Goal: Use online tool/utility: Utilize a website feature to perform a specific function

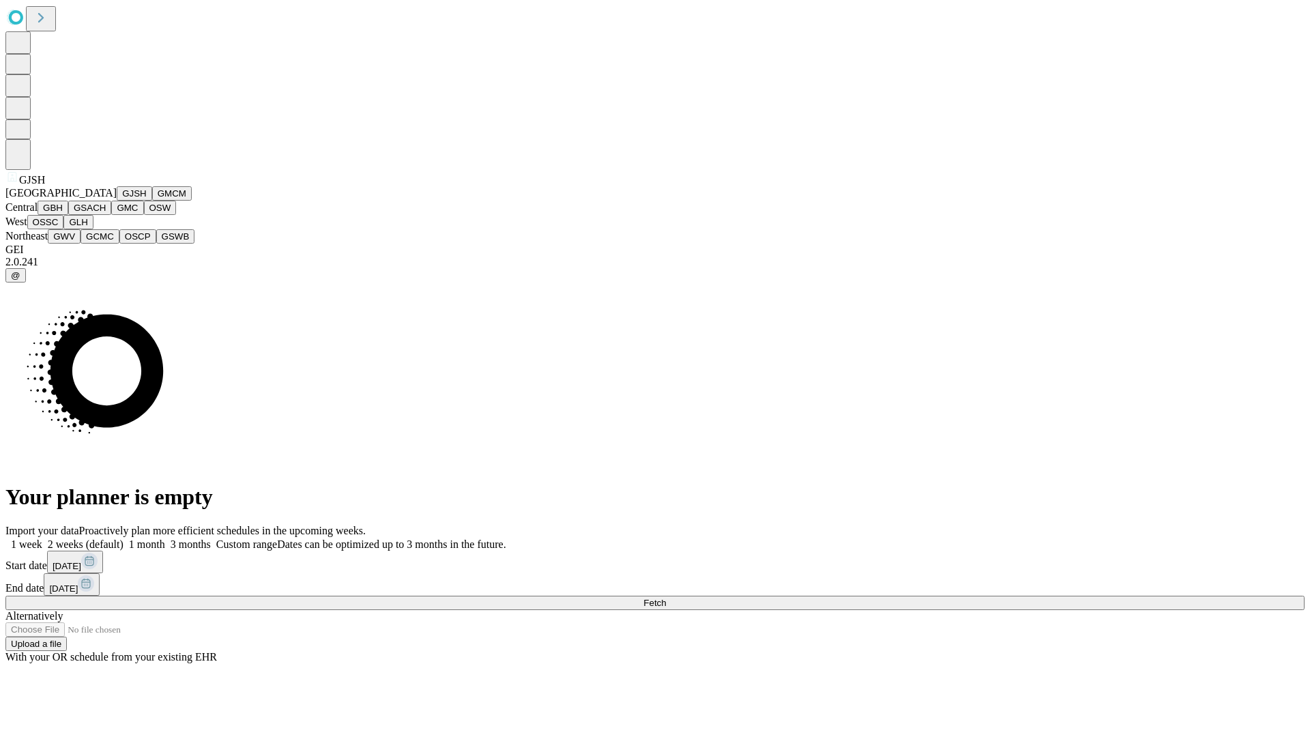
click at [117, 201] on button "GJSH" at bounding box center [134, 193] width 35 height 14
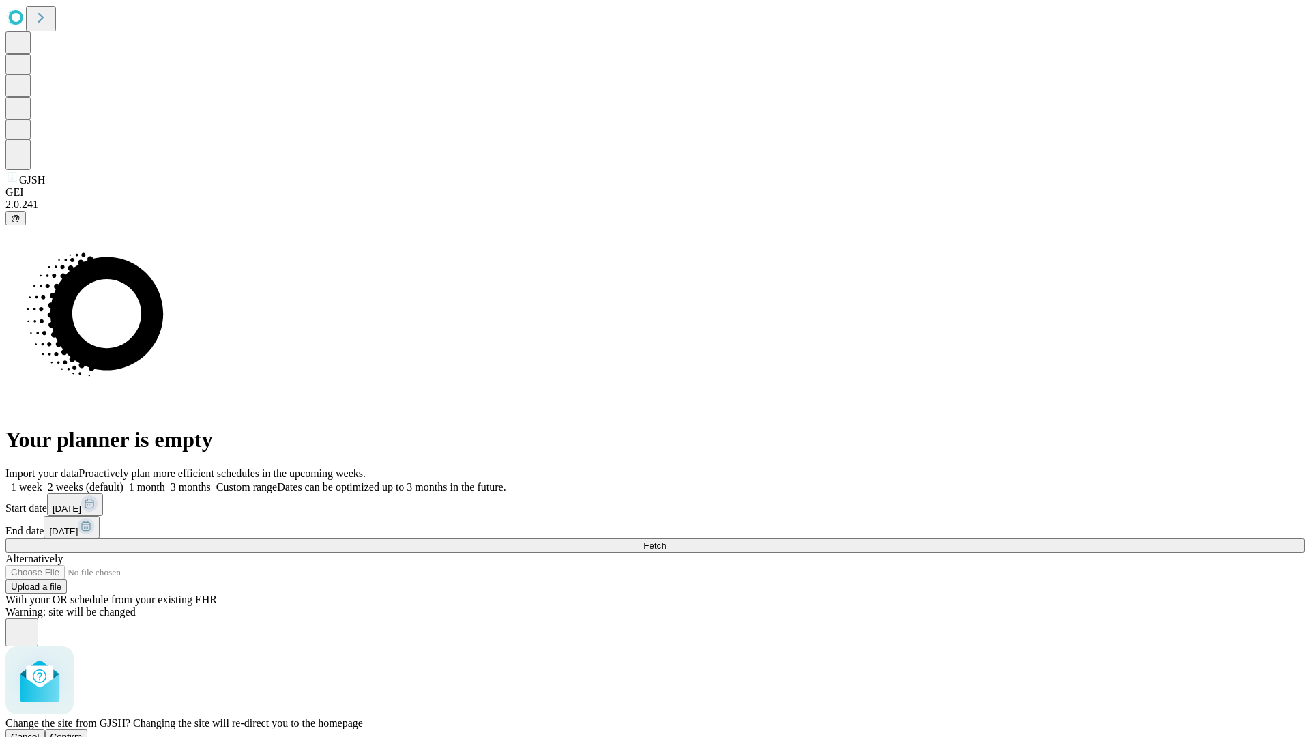
click at [83, 731] on span "Confirm" at bounding box center [66, 736] width 32 height 10
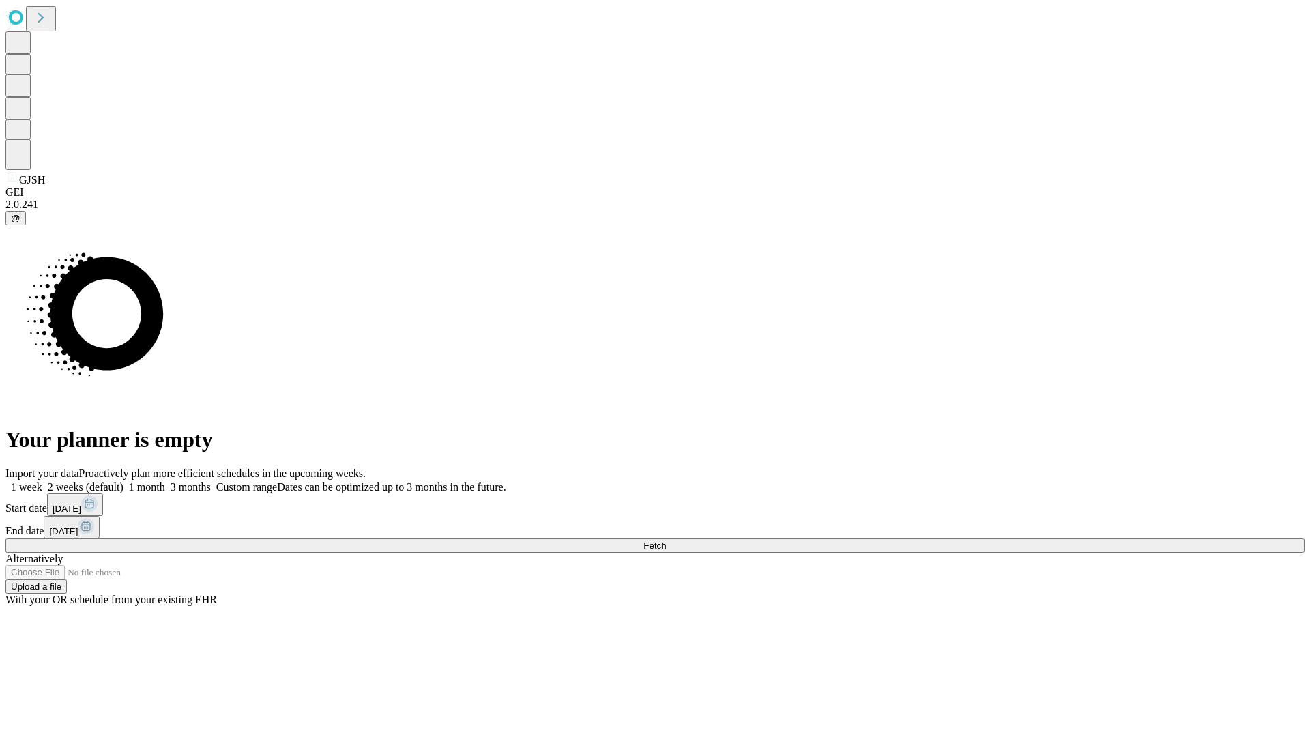
click at [165, 481] on label "1 month" at bounding box center [144, 487] width 42 height 12
click at [666, 540] on span "Fetch" at bounding box center [654, 545] width 23 height 10
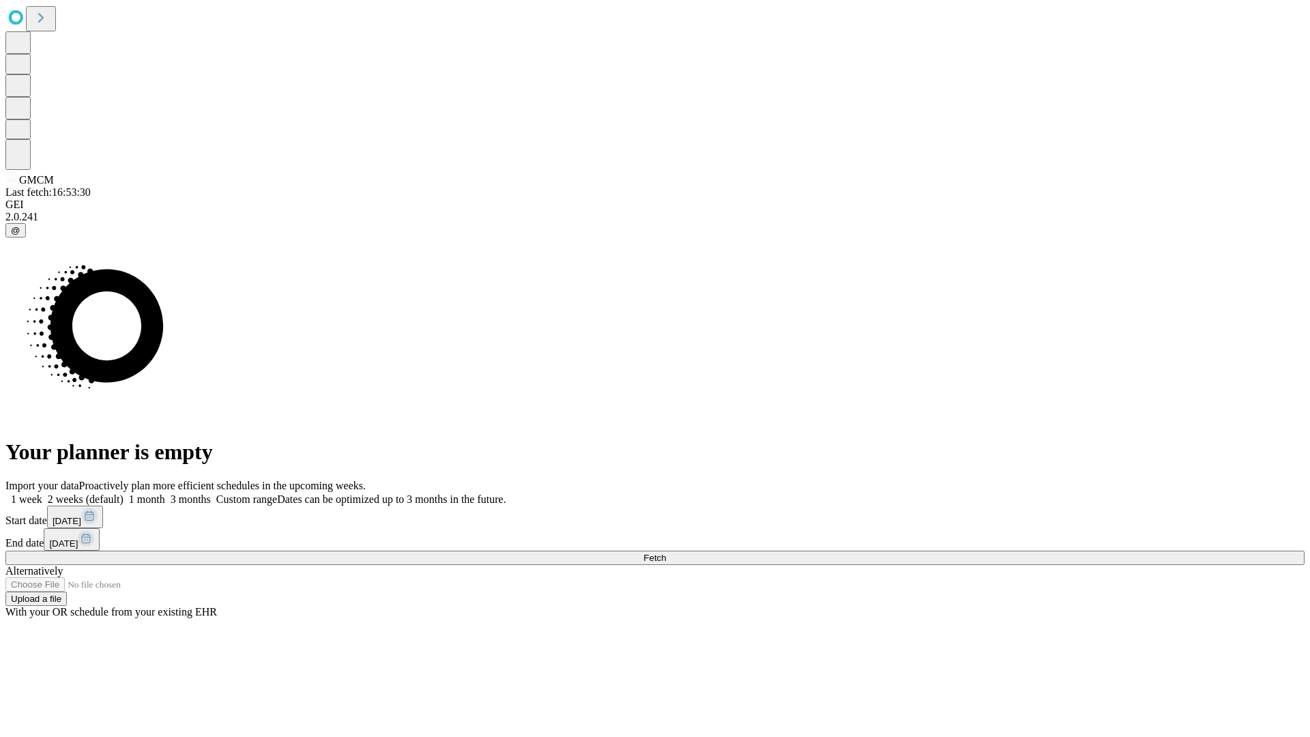
click at [165, 493] on label "1 month" at bounding box center [144, 499] width 42 height 12
click at [666, 553] on span "Fetch" at bounding box center [654, 558] width 23 height 10
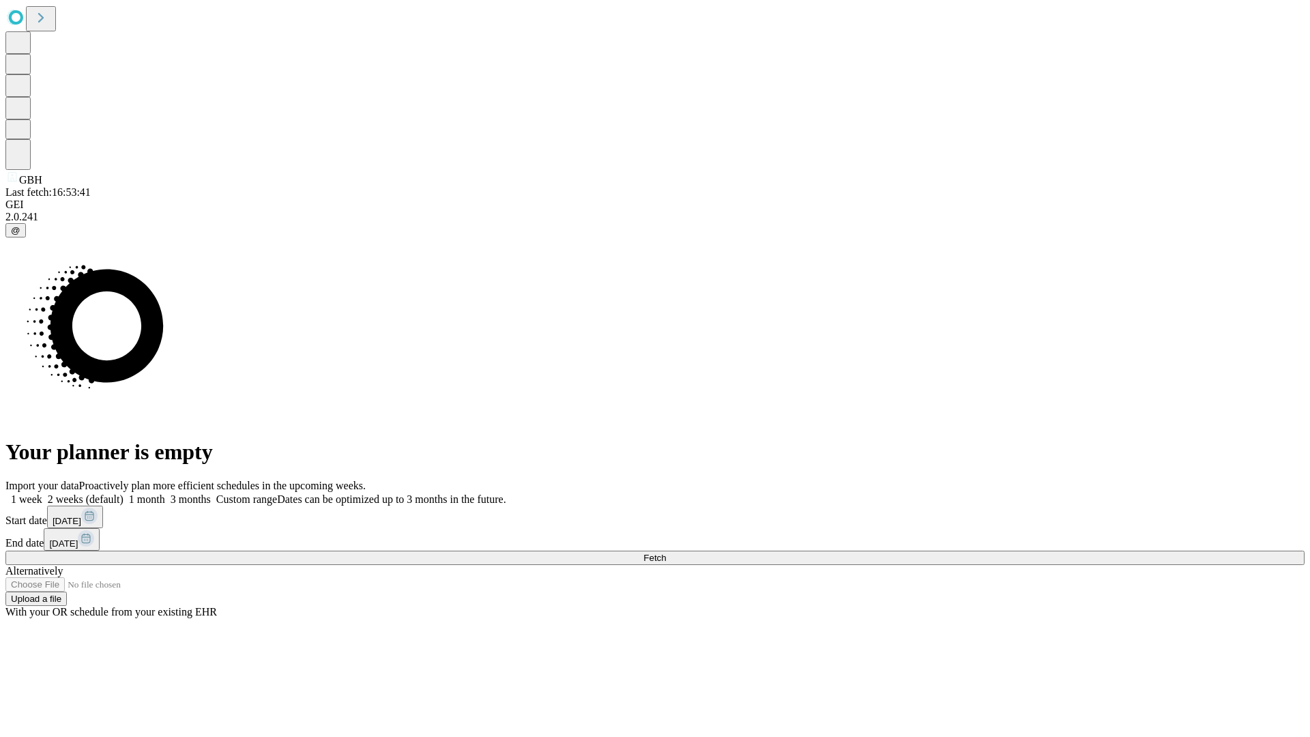
click at [165, 493] on label "1 month" at bounding box center [144, 499] width 42 height 12
click at [666, 553] on span "Fetch" at bounding box center [654, 558] width 23 height 10
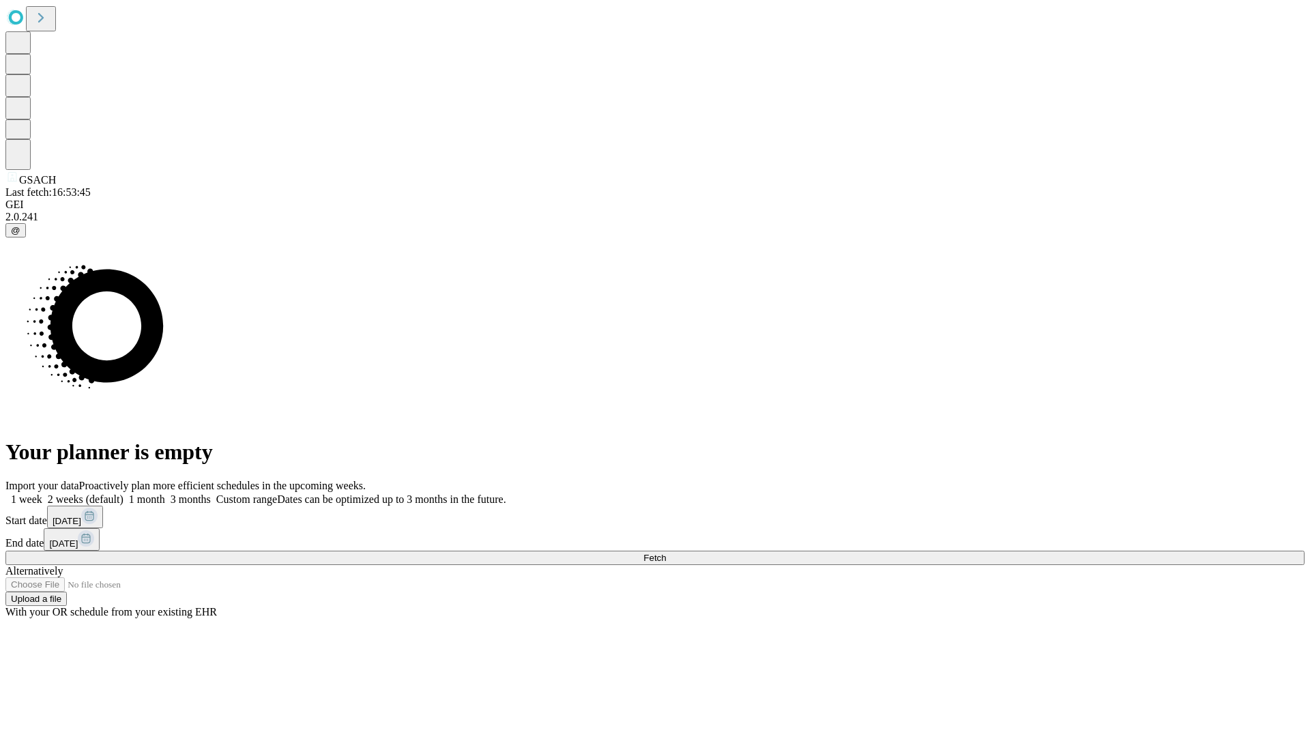
click at [165, 493] on label "1 month" at bounding box center [144, 499] width 42 height 12
click at [666, 553] on span "Fetch" at bounding box center [654, 558] width 23 height 10
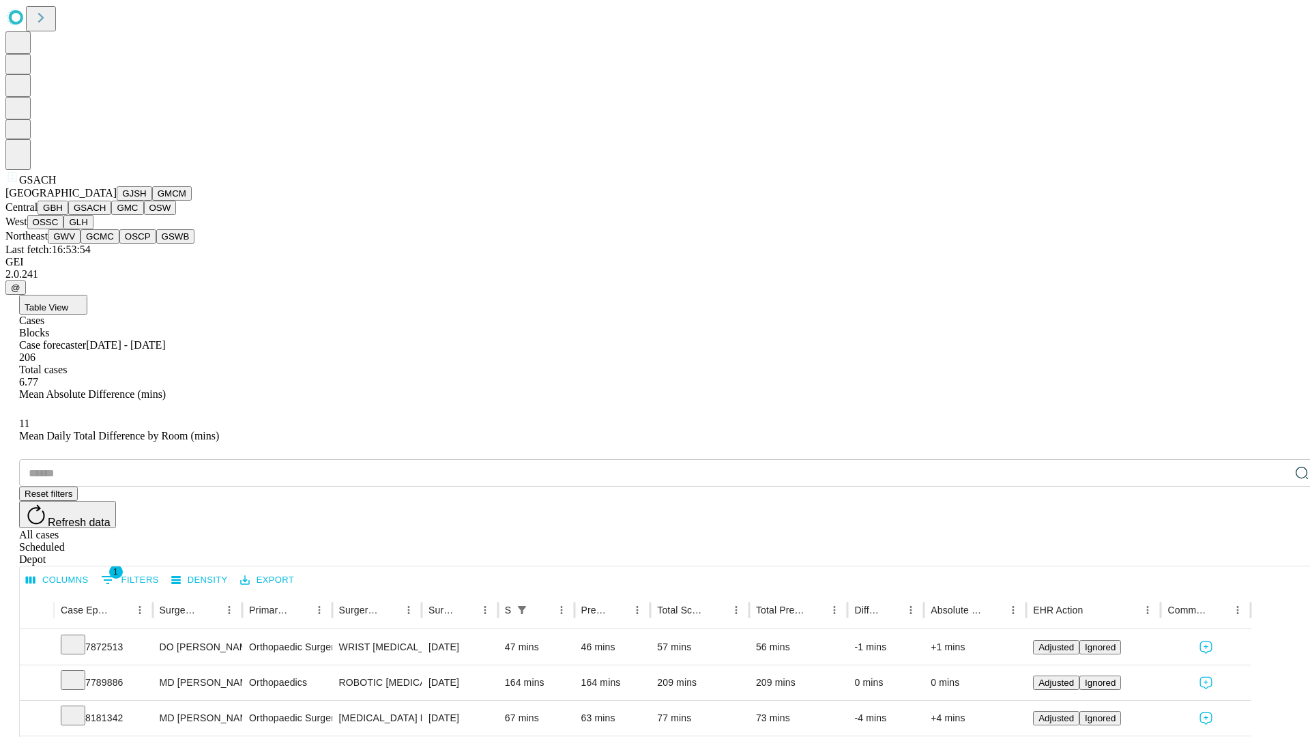
click at [111, 215] on button "GMC" at bounding box center [127, 208] width 32 height 14
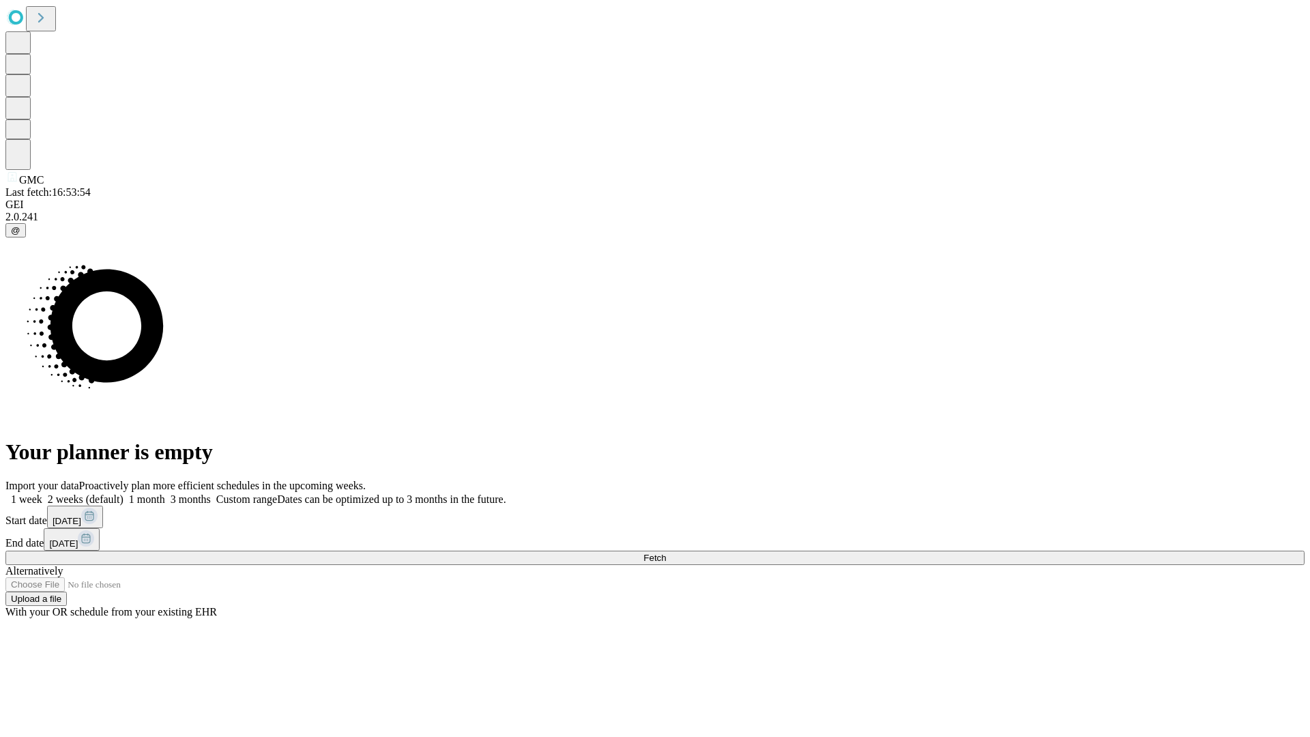
click at [165, 493] on label "1 month" at bounding box center [144, 499] width 42 height 12
click at [666, 553] on span "Fetch" at bounding box center [654, 558] width 23 height 10
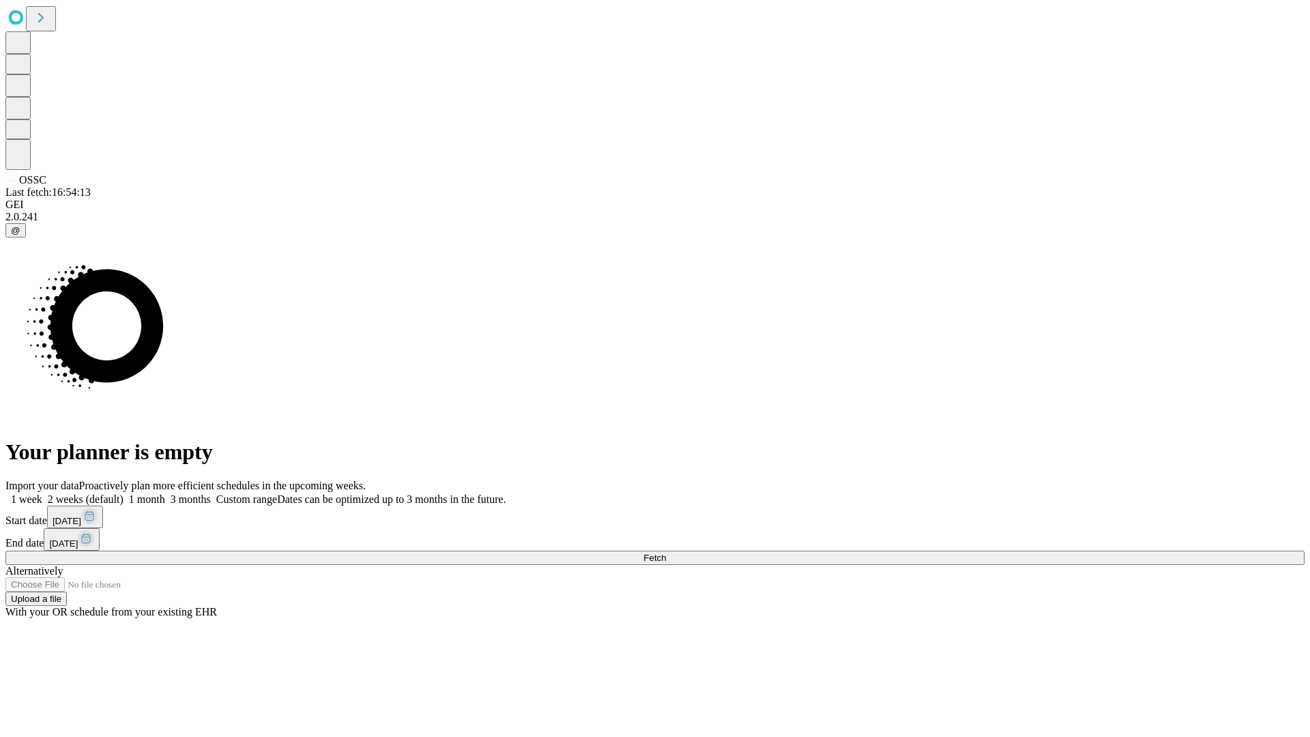
click at [165, 493] on label "1 month" at bounding box center [144, 499] width 42 height 12
click at [666, 553] on span "Fetch" at bounding box center [654, 558] width 23 height 10
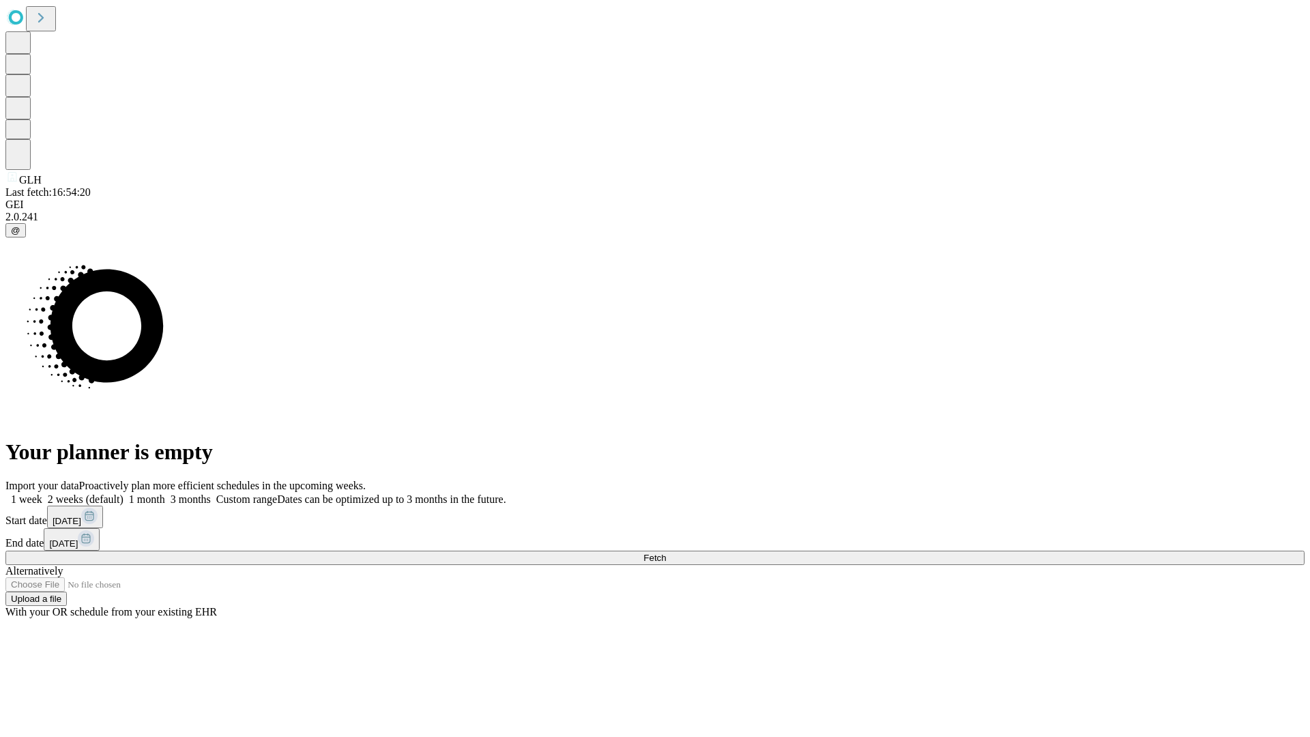
click at [165, 493] on label "1 month" at bounding box center [144, 499] width 42 height 12
click at [666, 553] on span "Fetch" at bounding box center [654, 558] width 23 height 10
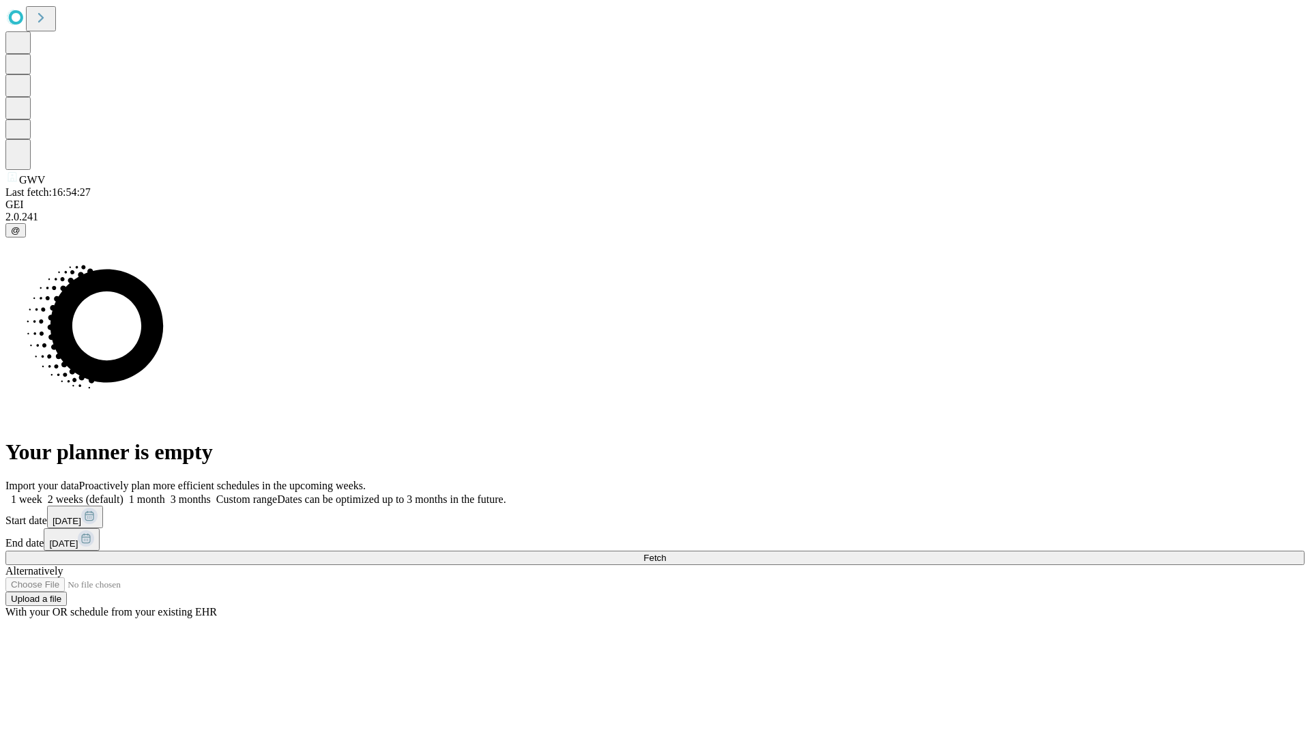
click at [666, 553] on span "Fetch" at bounding box center [654, 558] width 23 height 10
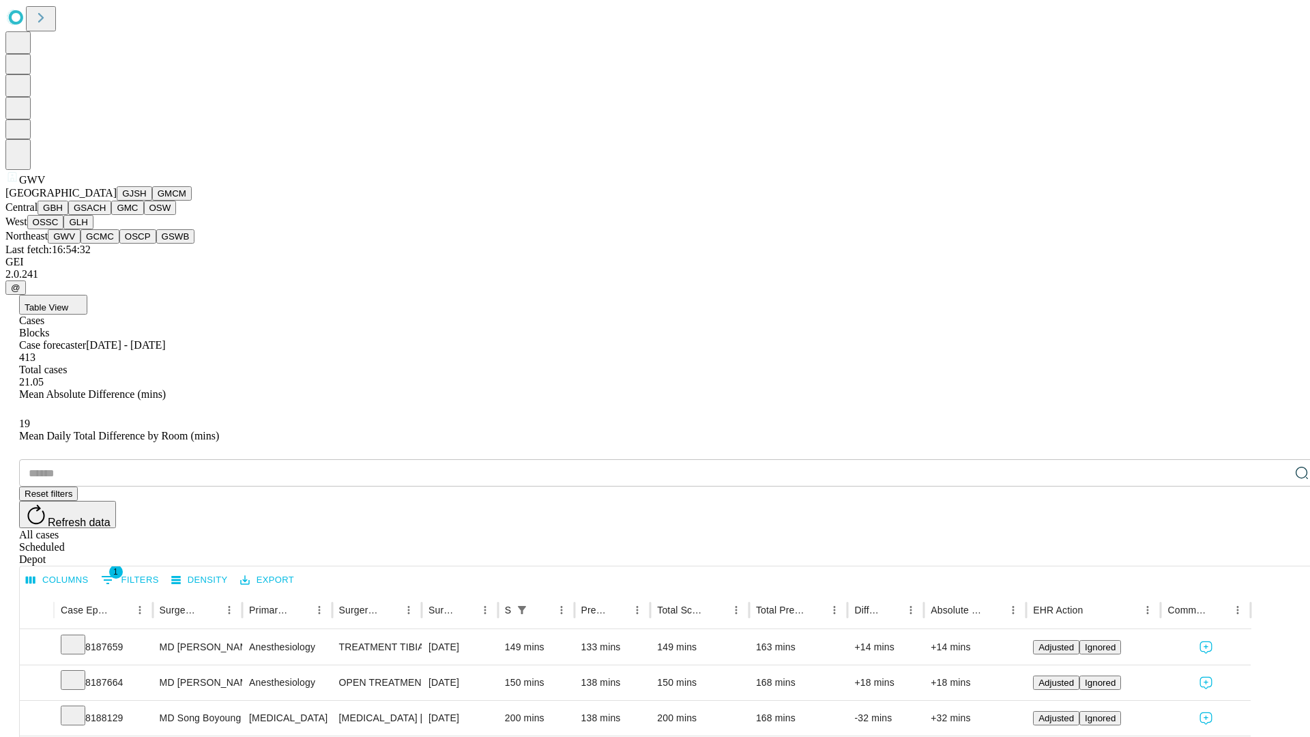
click at [106, 244] on button "GCMC" at bounding box center [99, 236] width 39 height 14
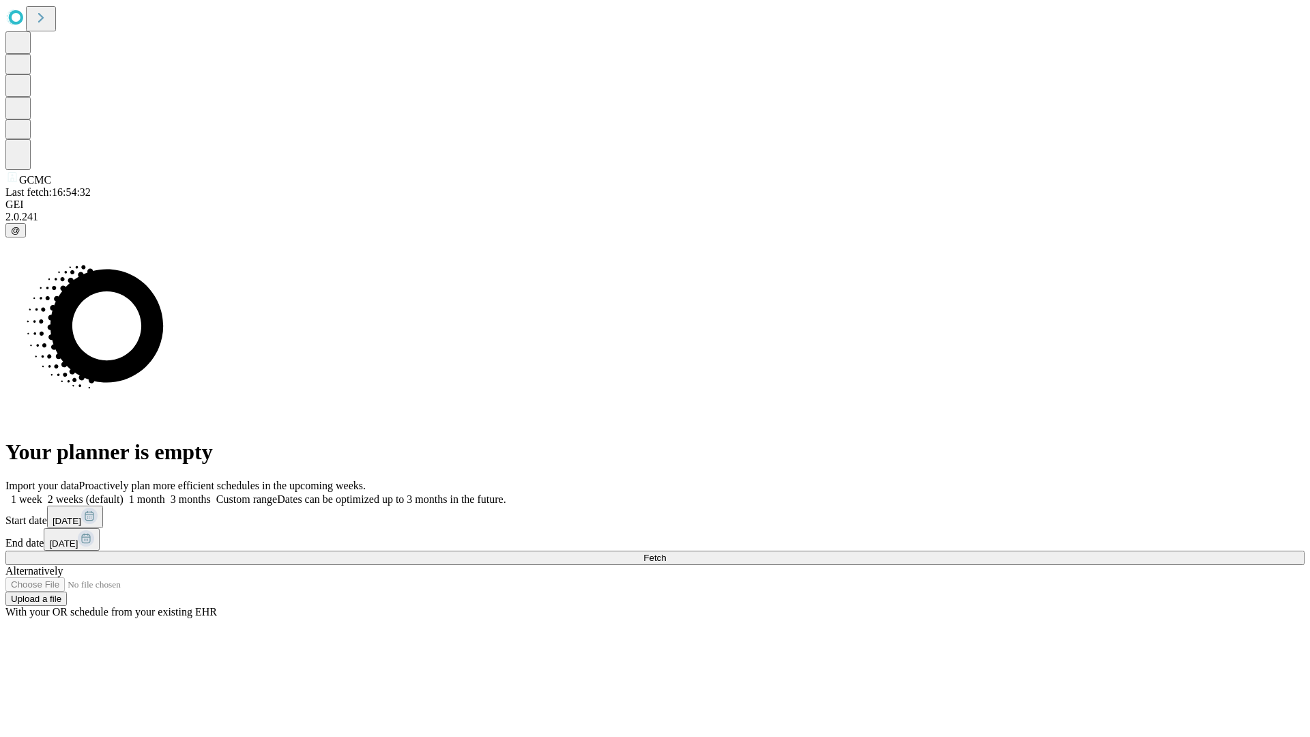
click at [165, 493] on label "1 month" at bounding box center [144, 499] width 42 height 12
click at [666, 553] on span "Fetch" at bounding box center [654, 558] width 23 height 10
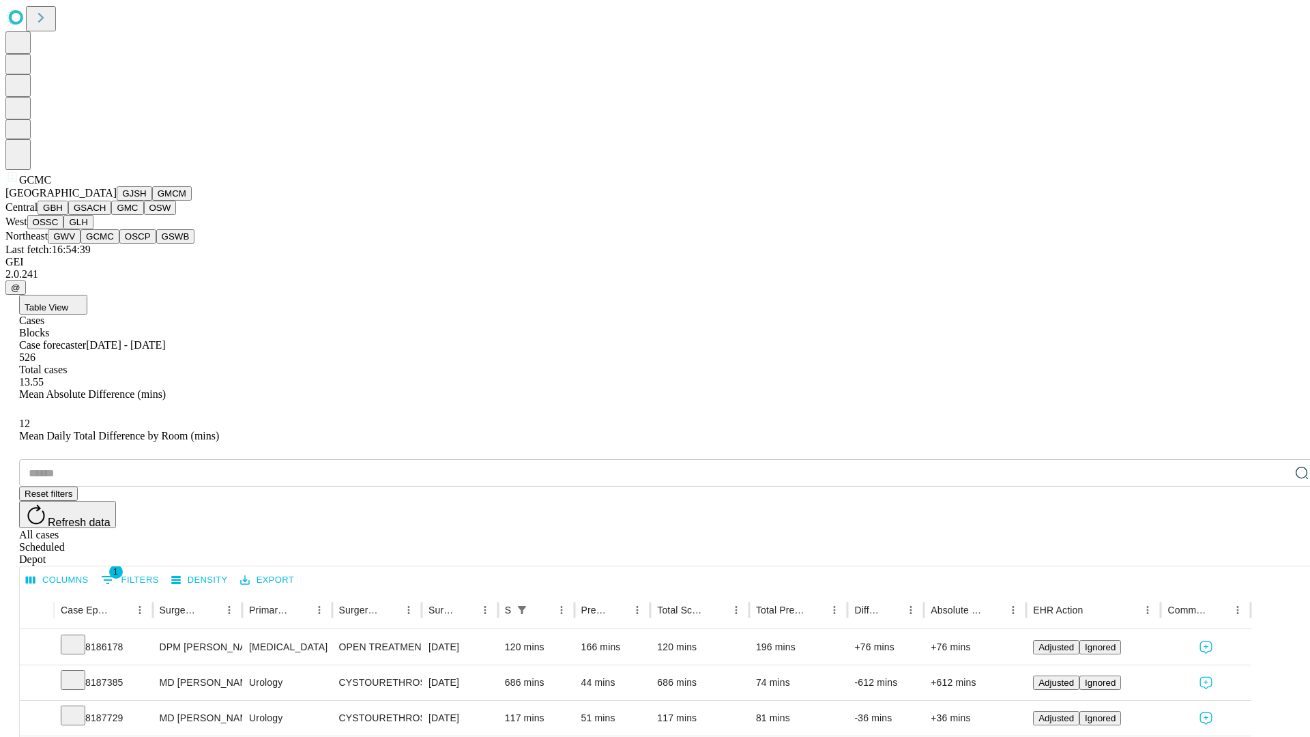
click at [119, 244] on button "OSCP" at bounding box center [137, 236] width 37 height 14
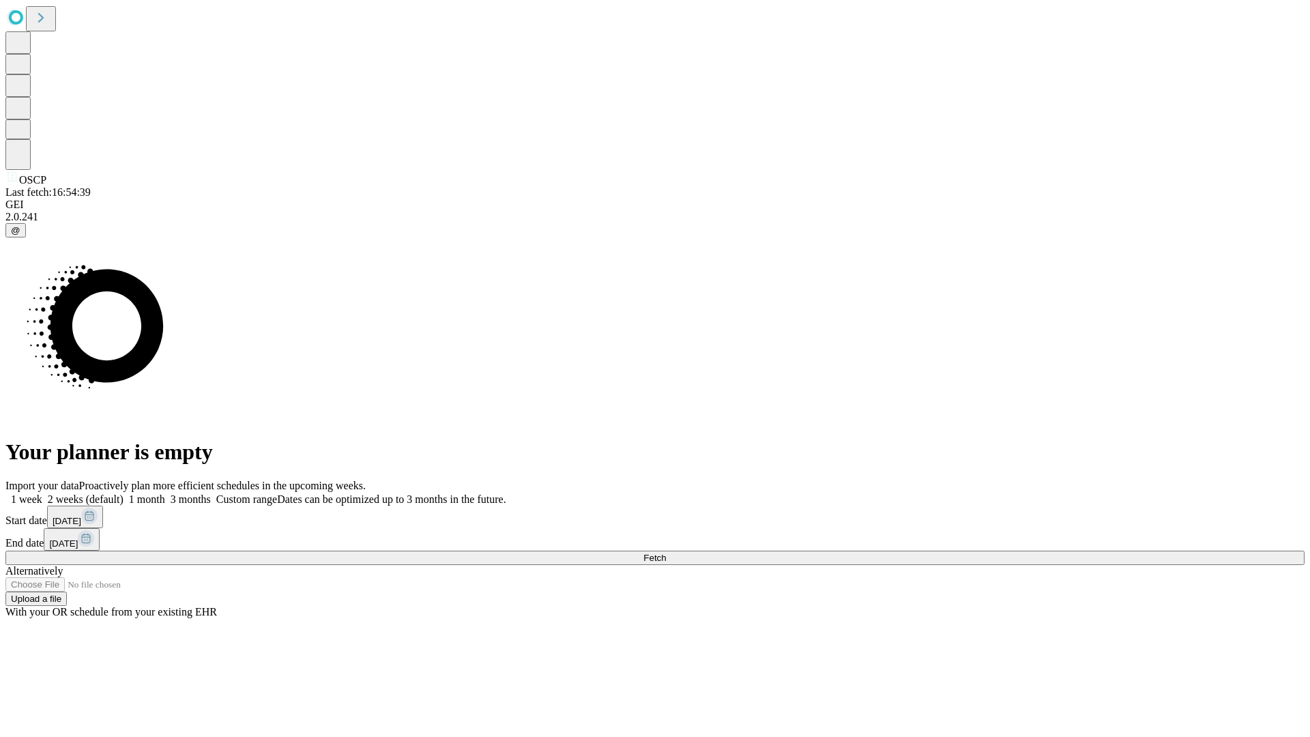
click at [666, 553] on span "Fetch" at bounding box center [654, 558] width 23 height 10
